Goal: Task Accomplishment & Management: Use online tool/utility

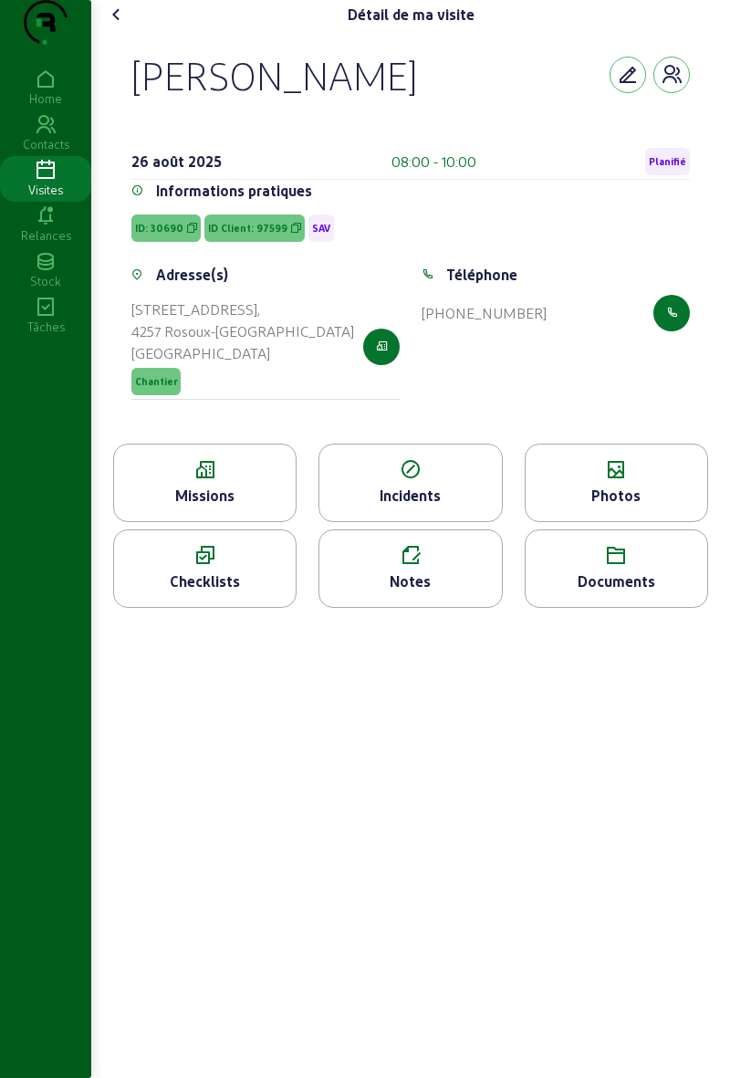
click at [674, 168] on span "Planifié" at bounding box center [667, 161] width 37 height 13
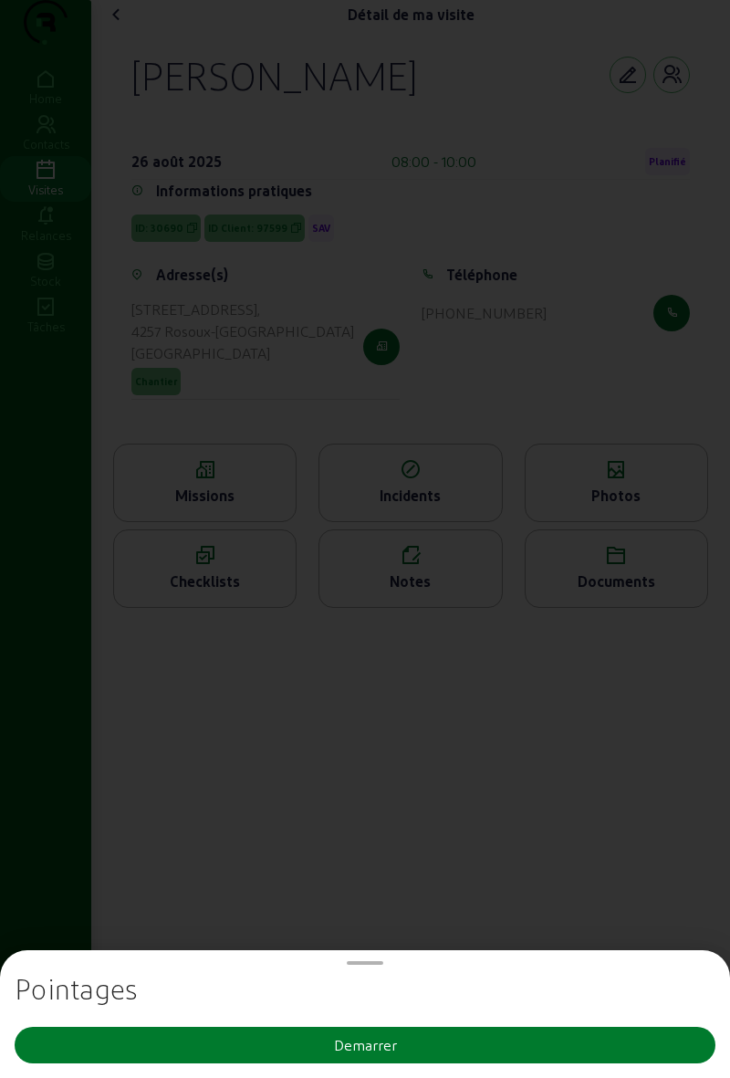
click at [517, 1047] on button "Demarrer" at bounding box center [365, 1045] width 701 height 37
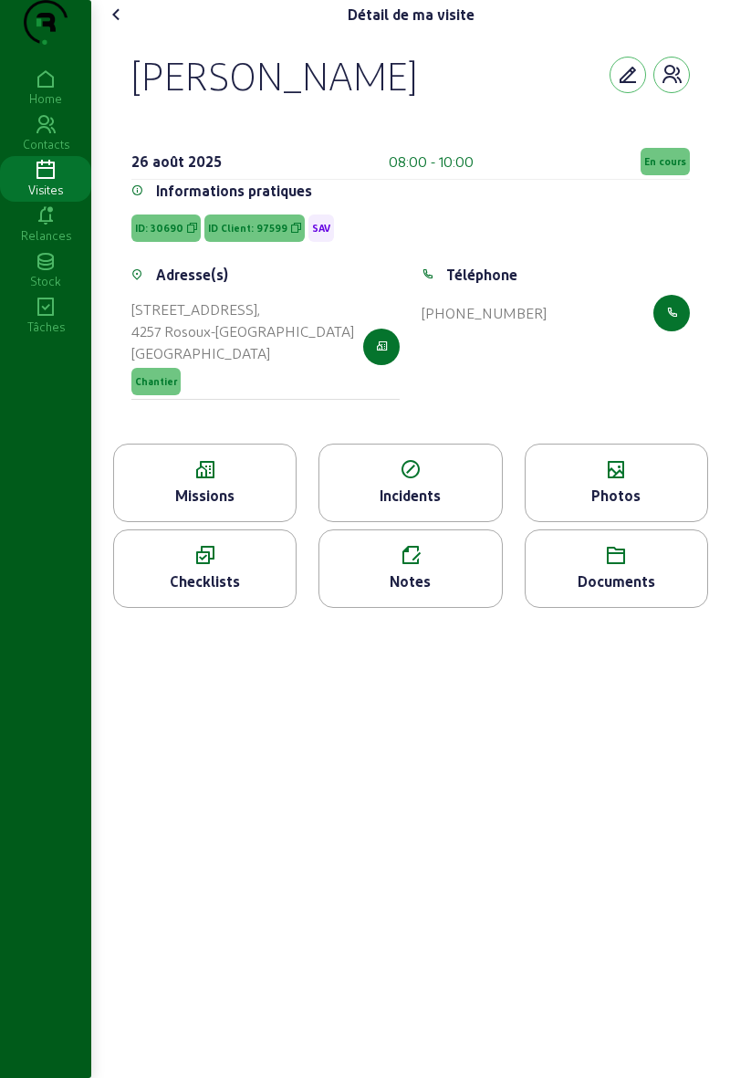
click at [279, 507] on div "Missions" at bounding box center [205, 496] width 182 height 22
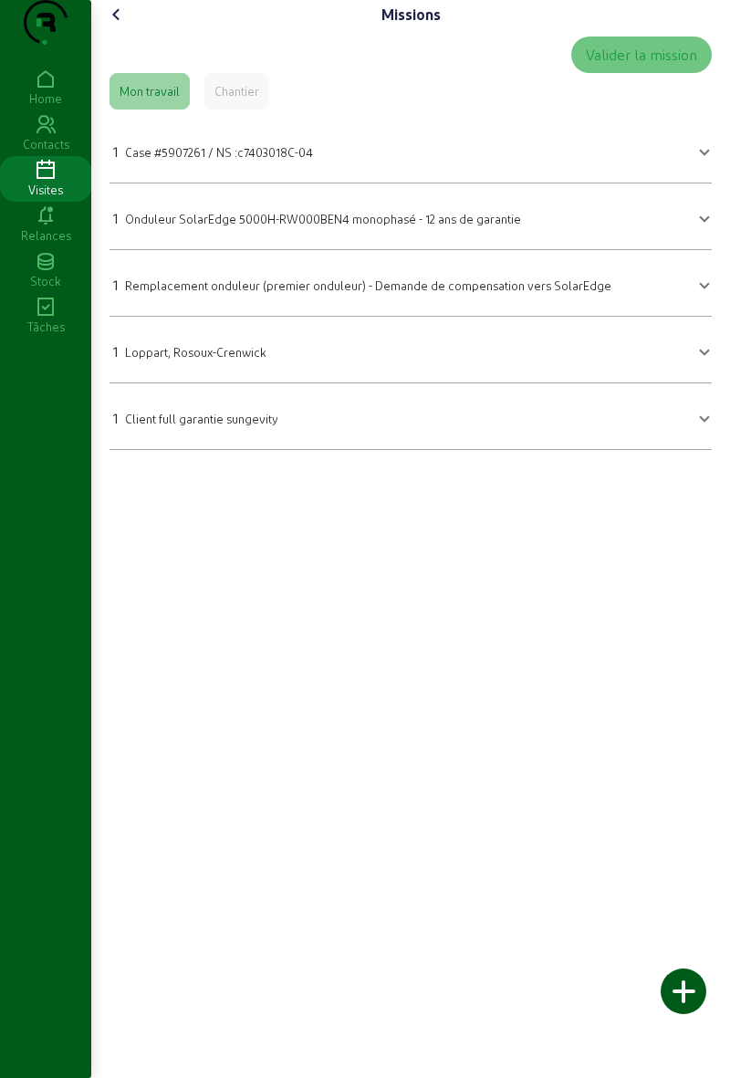
click at [254, 99] on div "Chantier" at bounding box center [237, 91] width 45 height 16
click at [726, 312] on div "Missions Valider la mission Mon travail Chantier 1 Case #5907261 / NS :c7403018…" at bounding box center [410, 232] width 639 height 465
click at [723, 1077] on div "Missions Valider la mission Mon travail Chantier 1 Case #5907261 / NS :c7403018…" at bounding box center [410, 539] width 639 height 1078
click at [581, 175] on mat-expansion-panel-header "1 Case #5907261 / NS :c7403018C-04" at bounding box center [411, 149] width 602 height 51
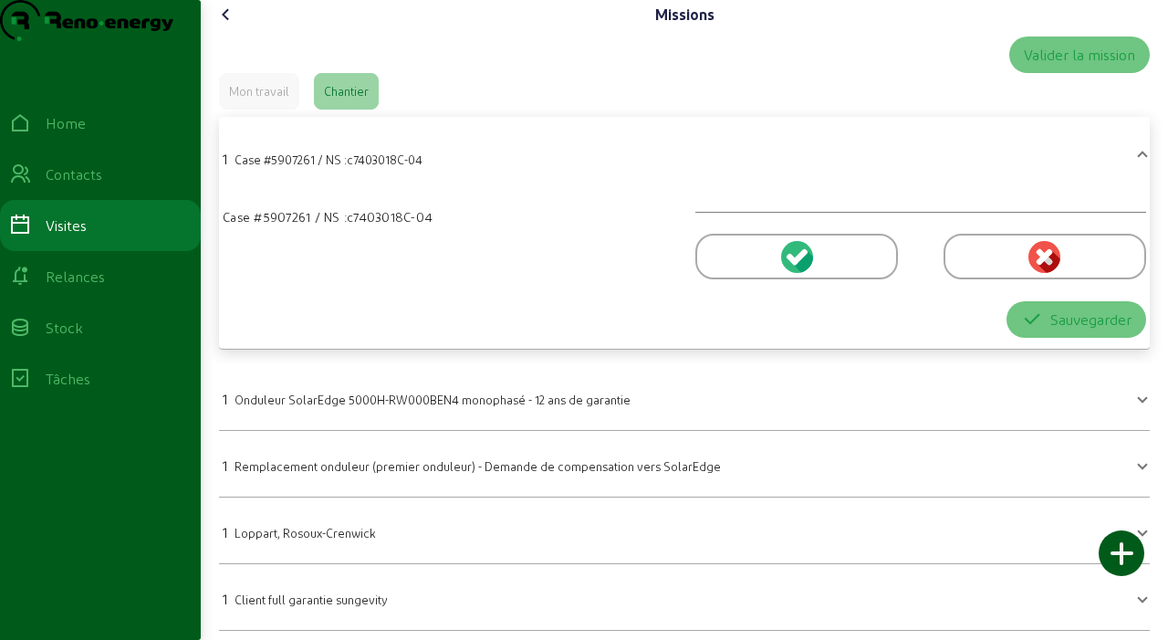
click at [225, 26] on icon at bounding box center [226, 15] width 22 height 22
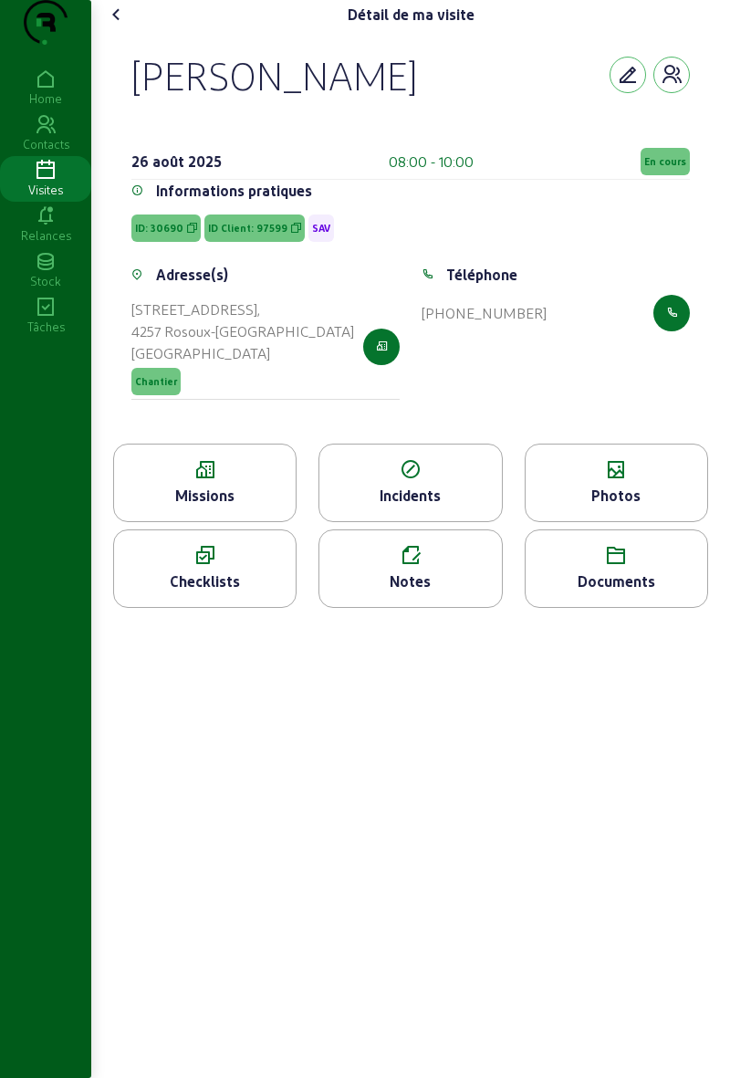
click at [117, 26] on icon at bounding box center [117, 15] width 22 height 22
